Goal: Find specific page/section: Find specific page/section

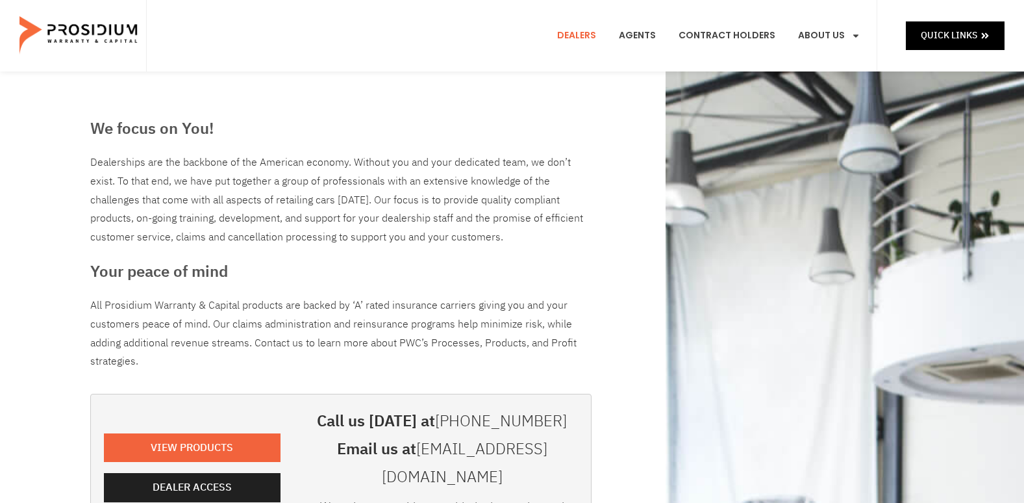
click at [246, 470] on e-page-transition at bounding box center [512, 251] width 1024 height 503
click at [220, 478] on span "Dealer Access" at bounding box center [194, 487] width 79 height 19
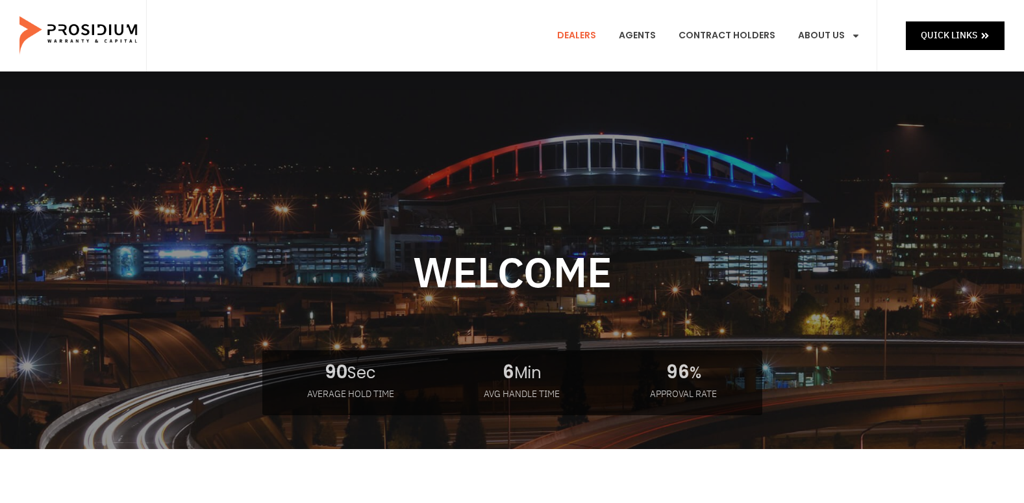
click at [597, 36] on link "Dealers" at bounding box center [577, 36] width 58 height 48
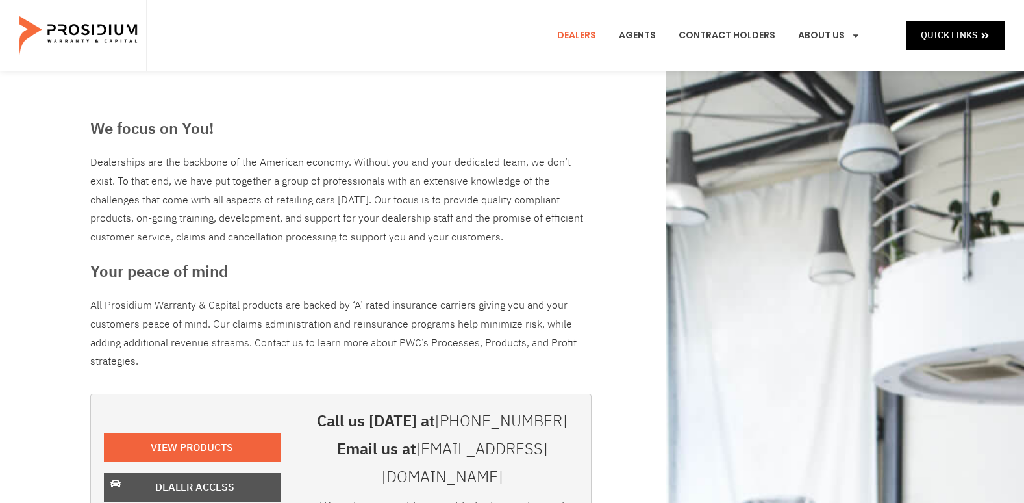
click at [175, 478] on span "Dealer Access" at bounding box center [194, 487] width 79 height 19
